Goal: Check status: Check status

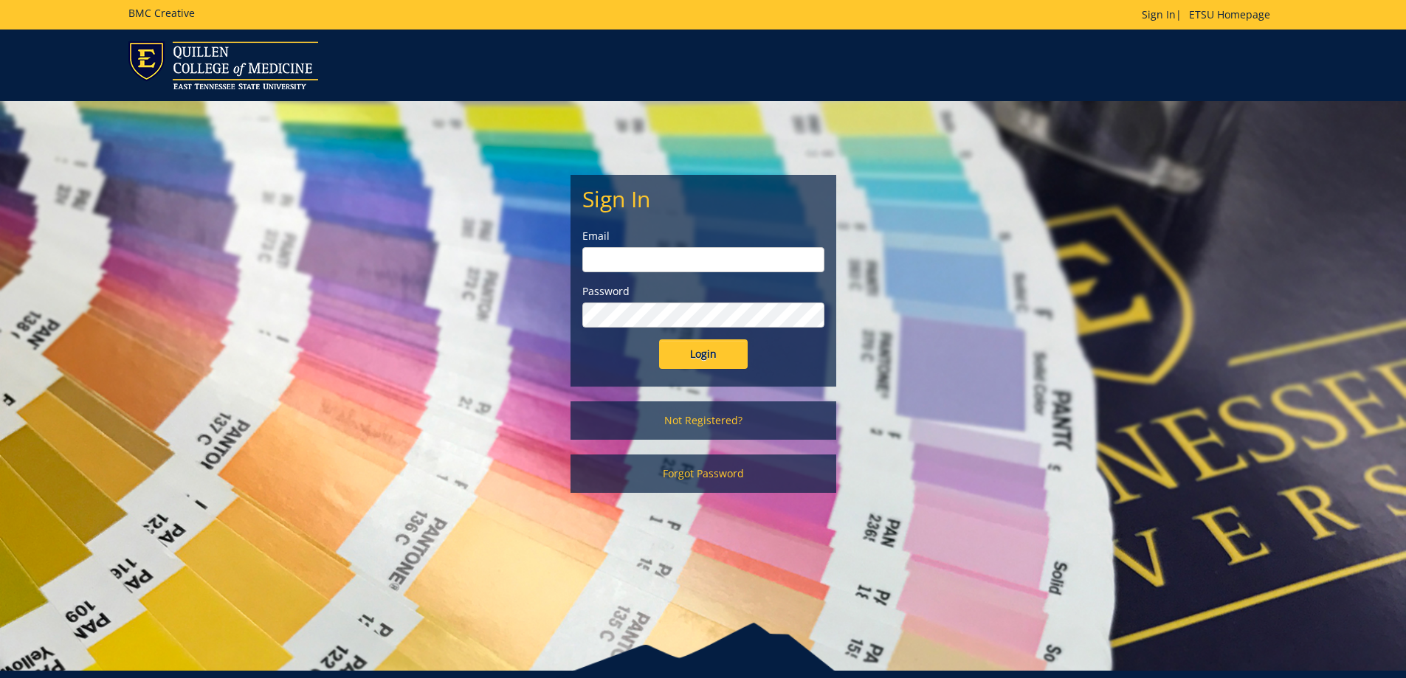
type input "[EMAIL_ADDRESS][DOMAIN_NAME]"
drag, startPoint x: 686, startPoint y: 359, endPoint x: 702, endPoint y: 351, distance: 17.9
click at [686, 359] on input "Login" at bounding box center [703, 355] width 89 height 30
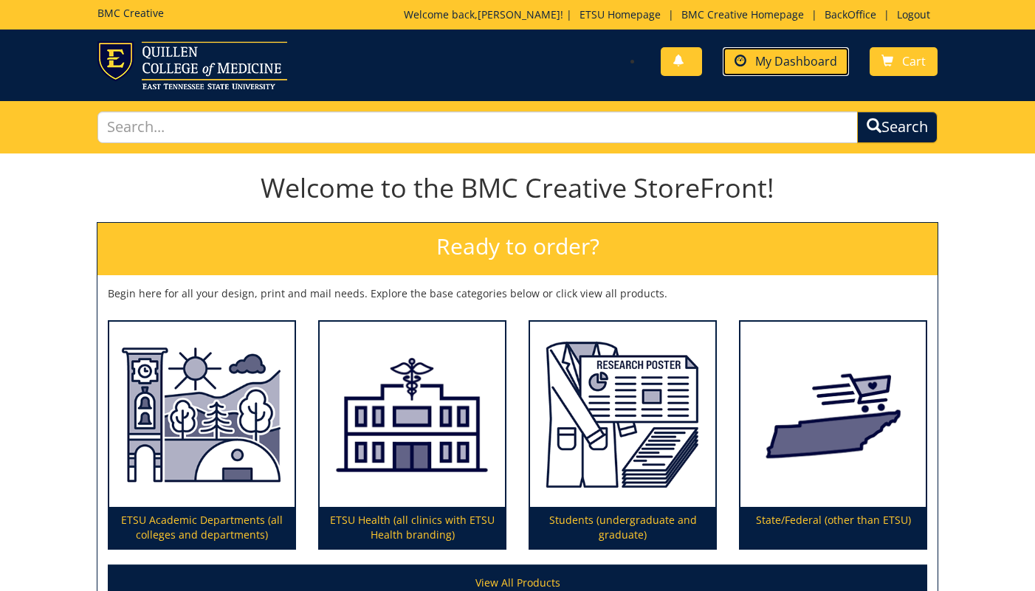
click at [804, 67] on span "My Dashboard" at bounding box center [796, 61] width 82 height 16
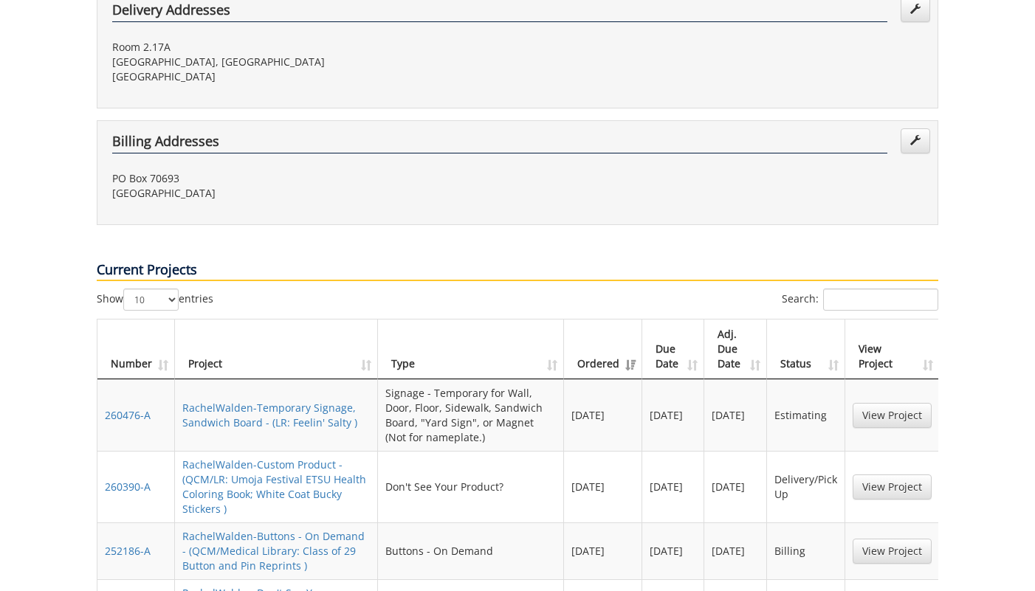
scroll to position [517, 0]
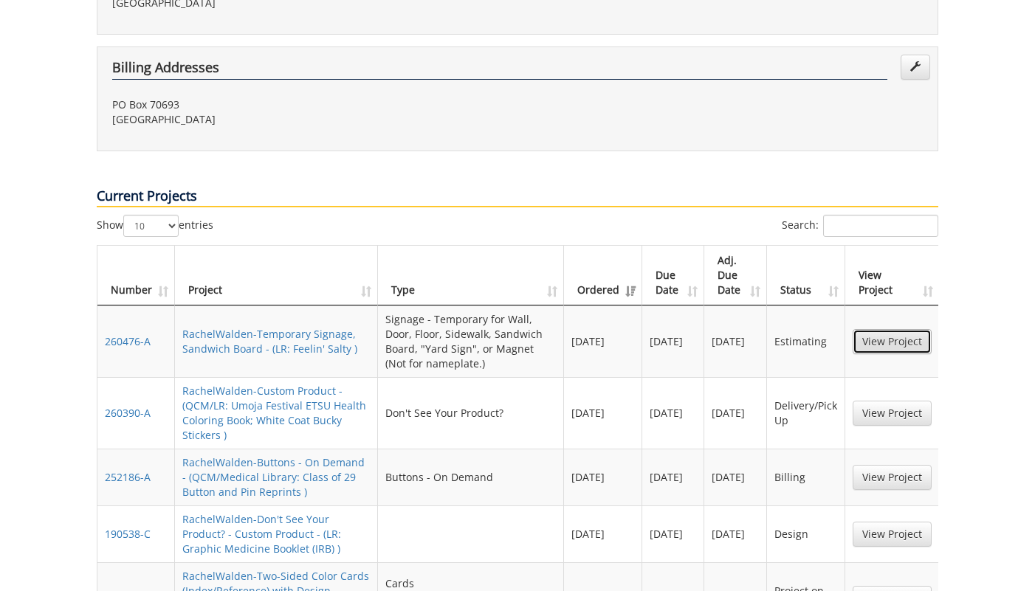
click at [874, 329] on link "View Project" at bounding box center [891, 341] width 79 height 25
click at [900, 449] on td "View Project" at bounding box center [892, 477] width 94 height 57
click at [900, 465] on link "View Project" at bounding box center [891, 477] width 79 height 25
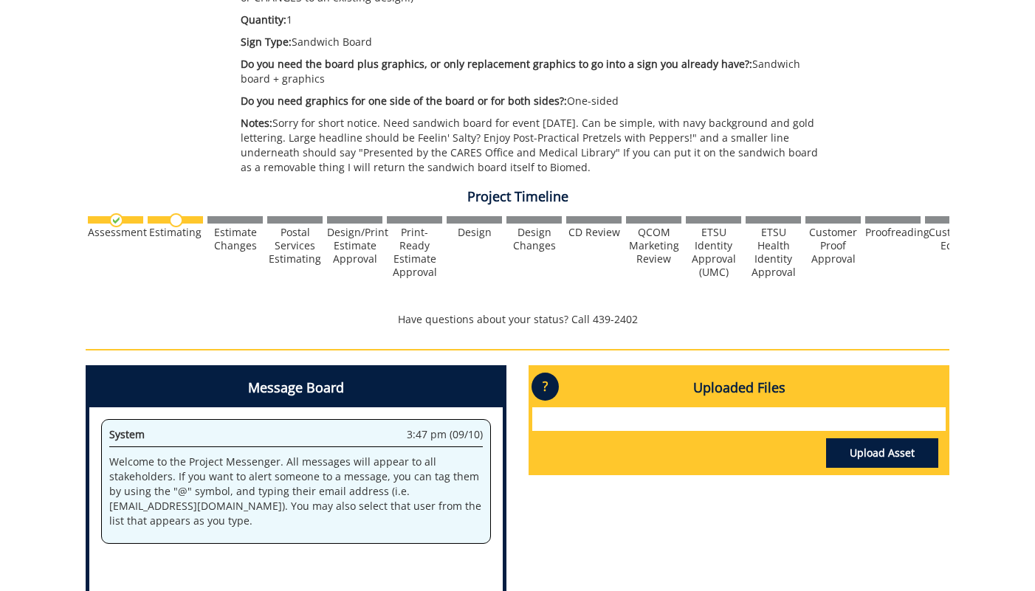
scroll to position [443, 0]
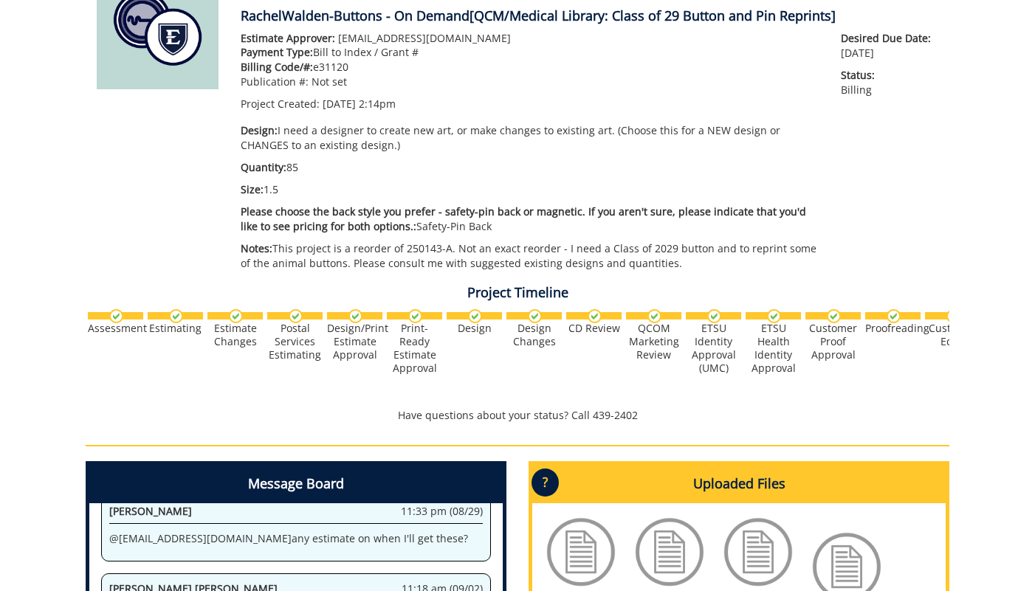
scroll to position [443, 0]
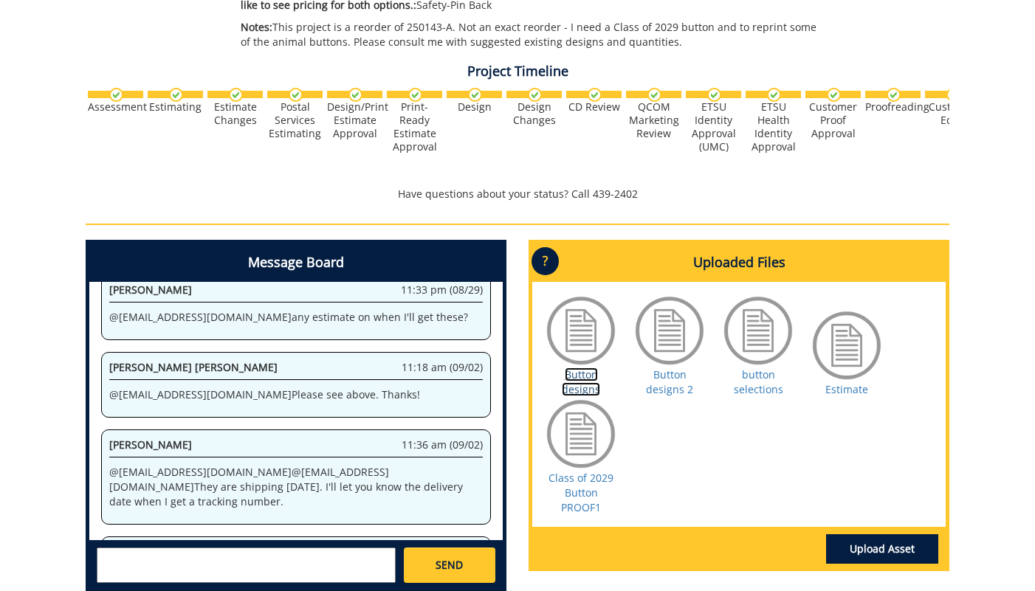
click at [600, 386] on link "Button designs" at bounding box center [581, 382] width 38 height 29
click at [679, 374] on link "Button designs 2" at bounding box center [669, 382] width 47 height 29
